Goal: Task Accomplishment & Management: Complete application form

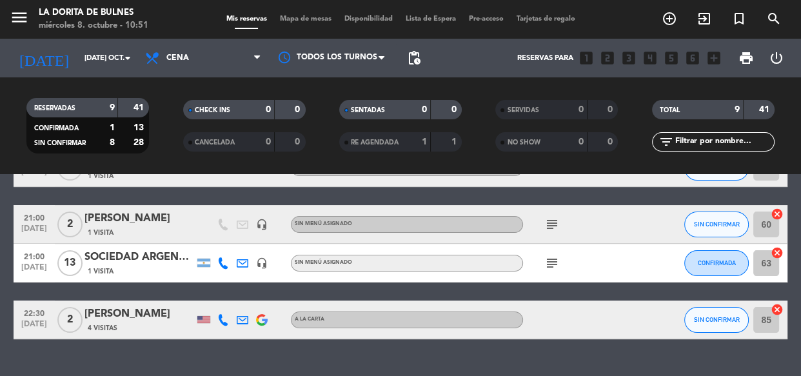
scroll to position [325, 0]
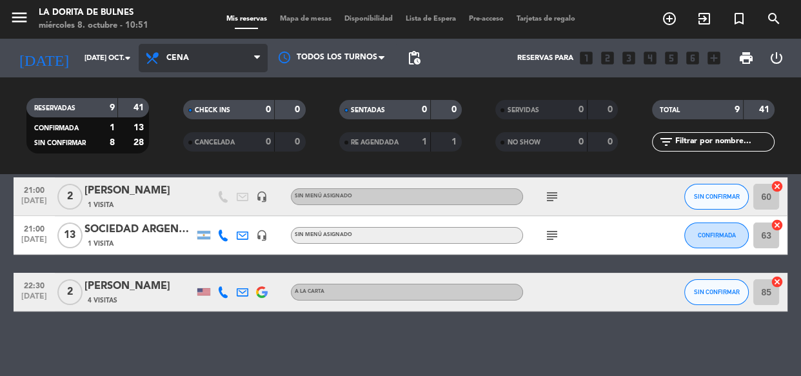
click at [212, 53] on span "Cena" at bounding box center [203, 58] width 129 height 28
click at [224, 117] on div "menu La [PERSON_NAME] miércoles 8. octubre - 10:51 Mis reservas Mapa de mesas D…" at bounding box center [400, 87] width 801 height 174
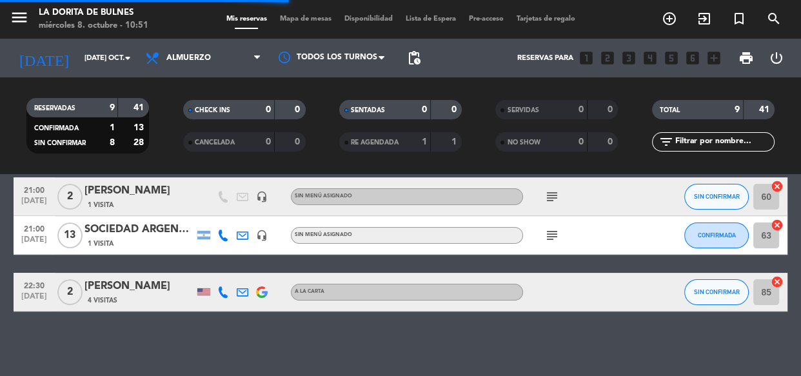
scroll to position [0, 0]
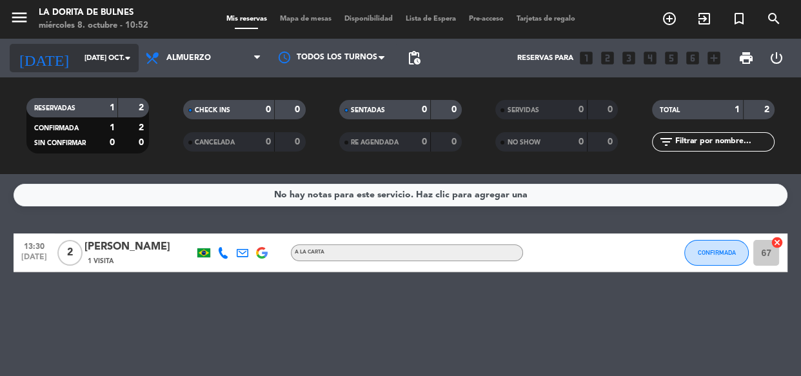
click at [84, 68] on input "[DATE] oct." at bounding box center [127, 58] width 99 height 21
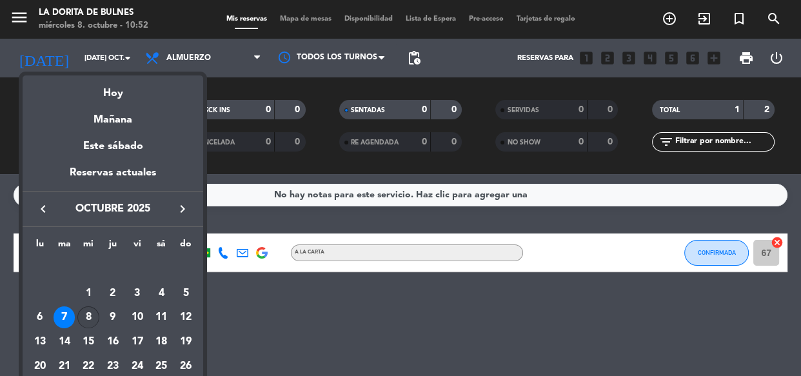
click at [86, 322] on div "8" at bounding box center [88, 318] width 22 height 22
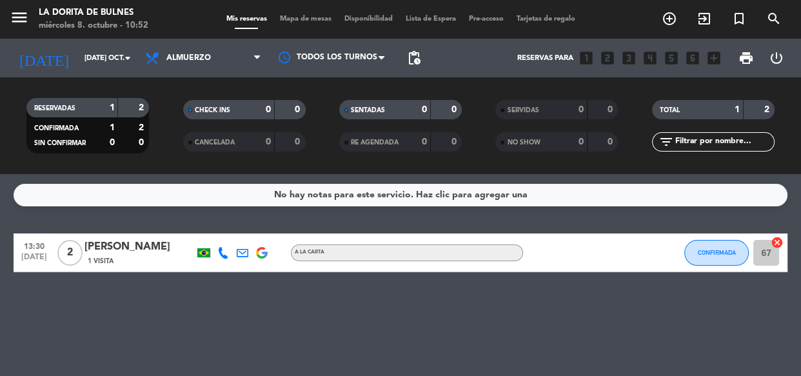
type input "mié. [DATE]"
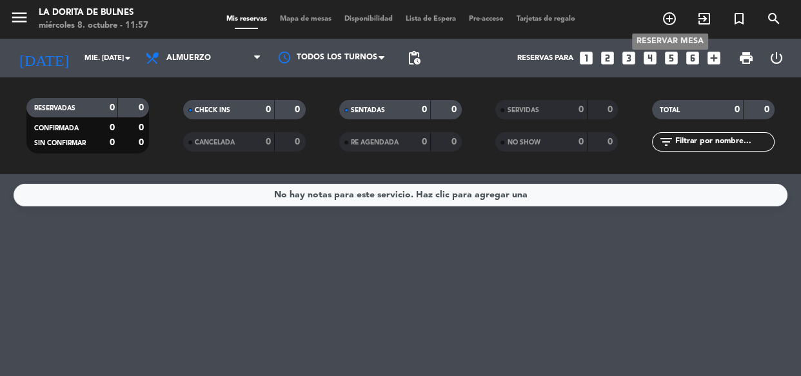
click at [670, 24] on icon "add_circle_outline" at bounding box center [669, 18] width 15 height 15
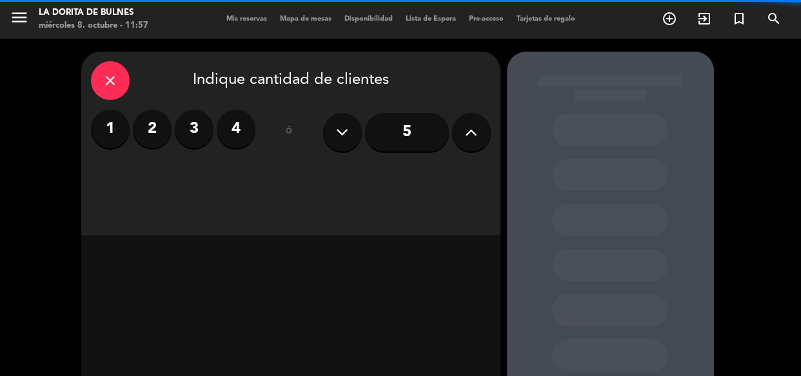
click at [205, 129] on label "3" at bounding box center [194, 129] width 39 height 39
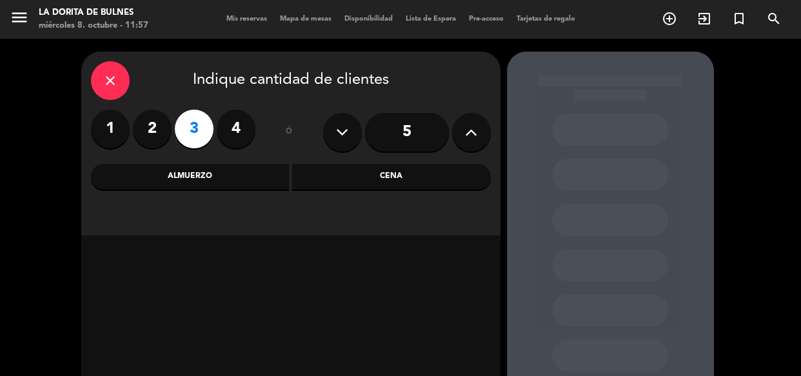
click at [338, 181] on div "Cena" at bounding box center [391, 177] width 199 height 26
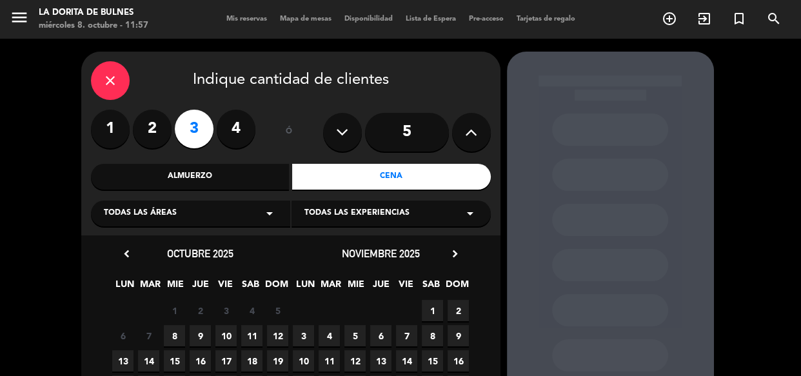
scroll to position [58, 0]
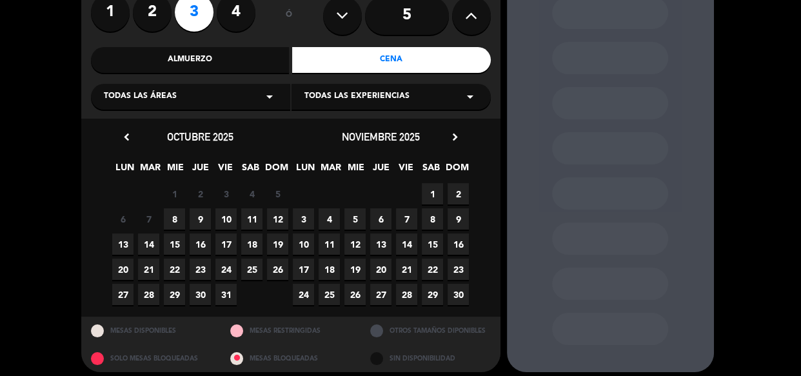
click at [173, 217] on span "8" at bounding box center [174, 218] width 21 height 21
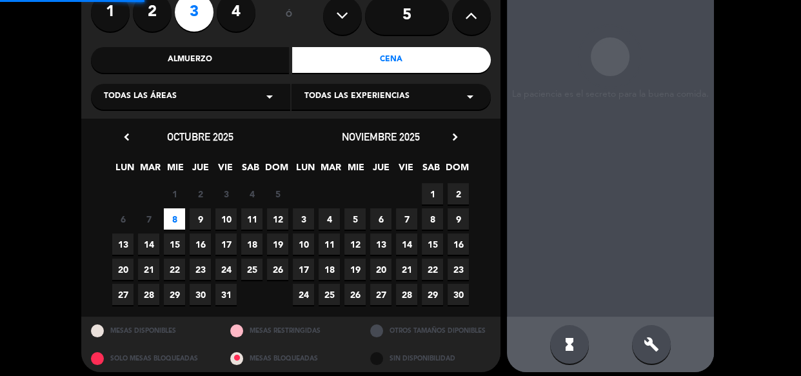
scroll to position [52, 0]
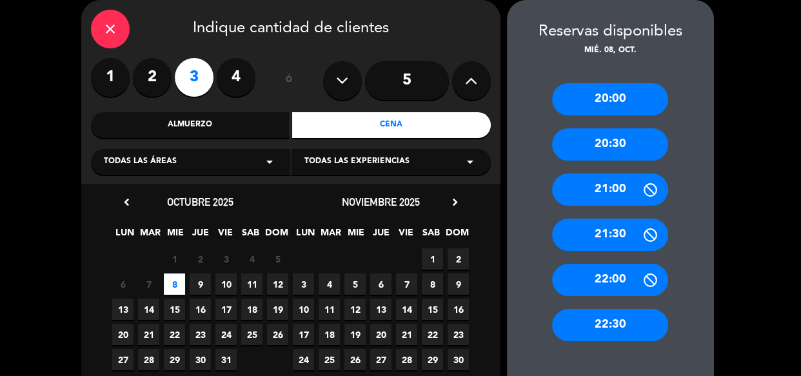
click at [601, 154] on div "20:30" at bounding box center [610, 144] width 116 height 32
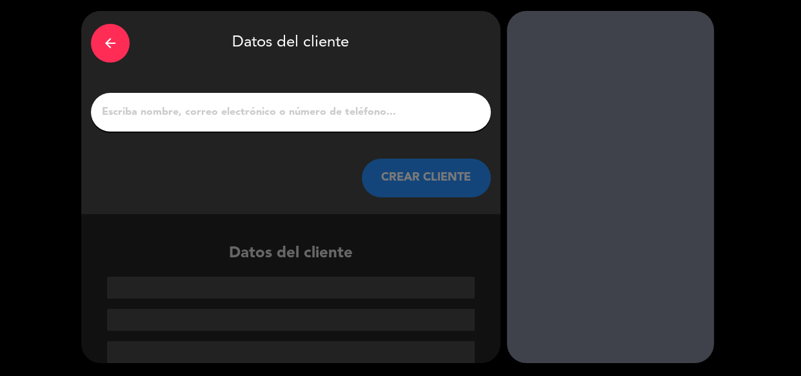
click at [155, 97] on div at bounding box center [291, 112] width 400 height 39
click at [177, 115] on input "1" at bounding box center [291, 112] width 381 height 18
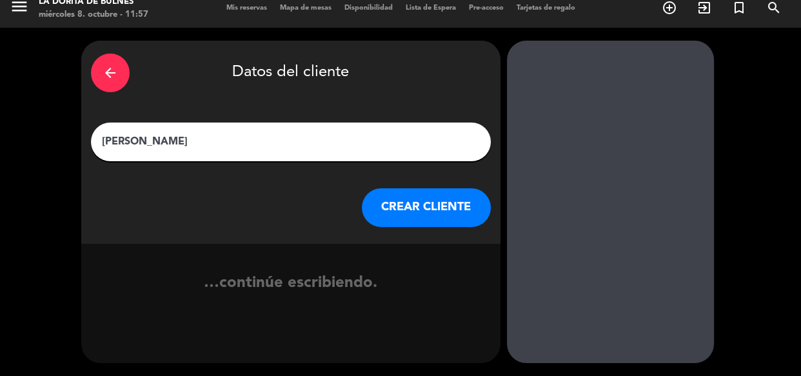
scroll to position [15, 0]
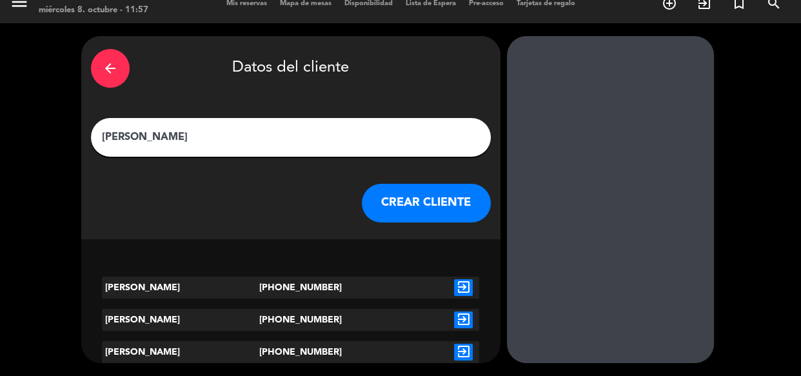
type input "[PERSON_NAME]"
click at [461, 287] on icon "exit_to_app" at bounding box center [463, 287] width 19 height 17
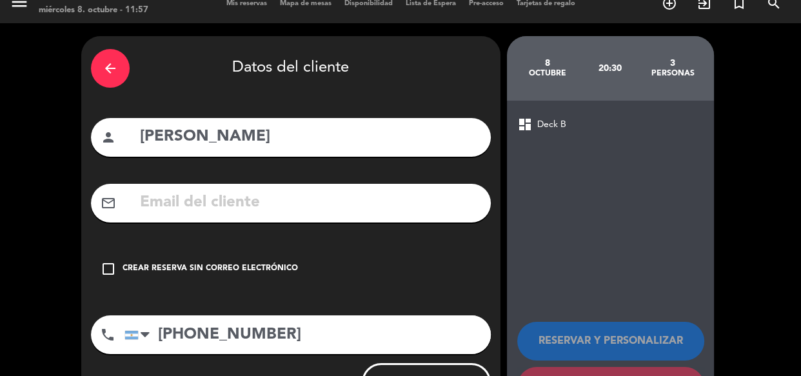
click at [105, 273] on icon "check_box_outline_blank" at bounding box center [108, 268] width 15 height 15
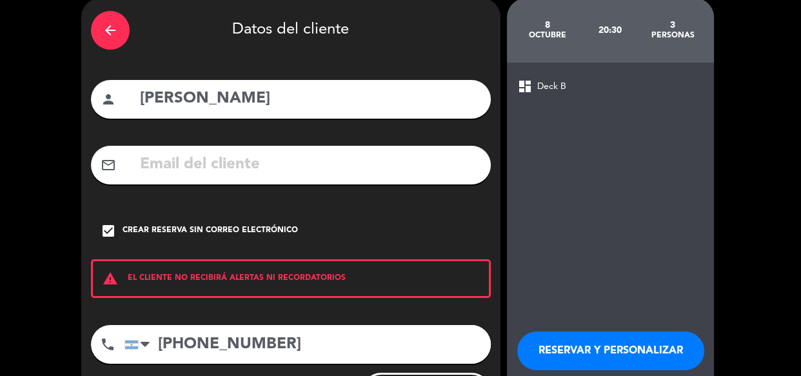
scroll to position [74, 0]
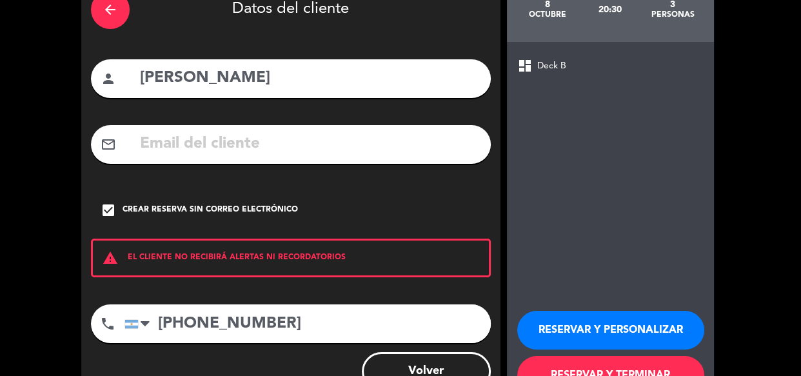
click at [627, 323] on button "RESERVAR Y PERSONALIZAR" at bounding box center [611, 330] width 187 height 39
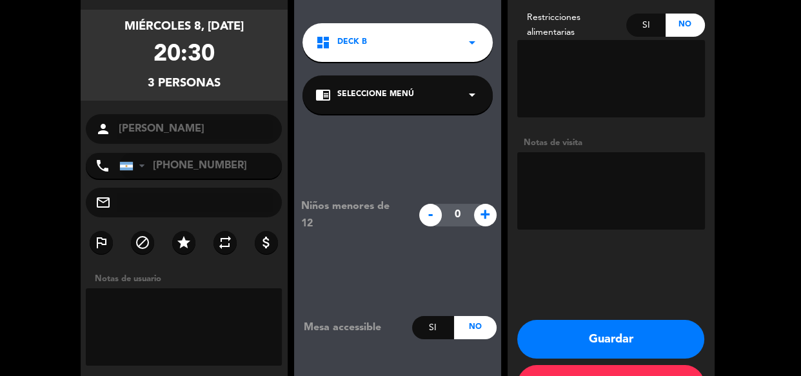
scroll to position [140, 0]
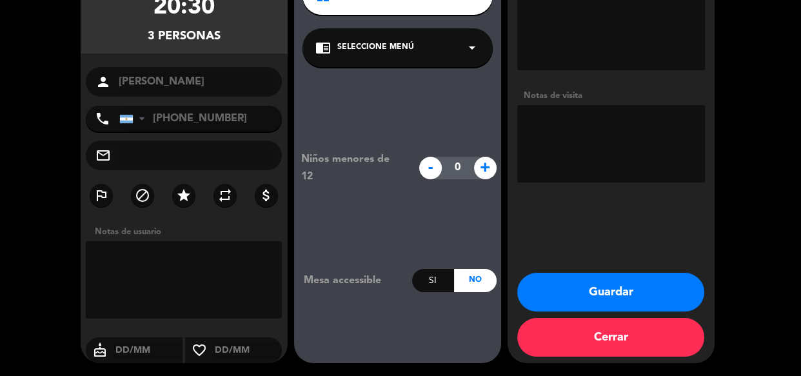
click at [614, 308] on button "Guardar" at bounding box center [611, 292] width 187 height 39
